Goal: Browse casually

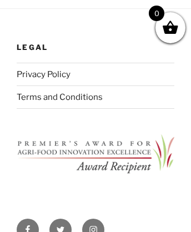
click at [96, 146] on img "Footer" at bounding box center [96, 155] width 158 height 43
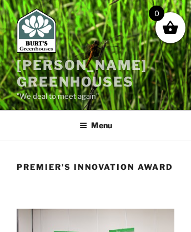
click at [44, 64] on link "[PERSON_NAME] Greenhouses" at bounding box center [82, 73] width 131 height 33
